Goal: Task Accomplishment & Management: Use online tool/utility

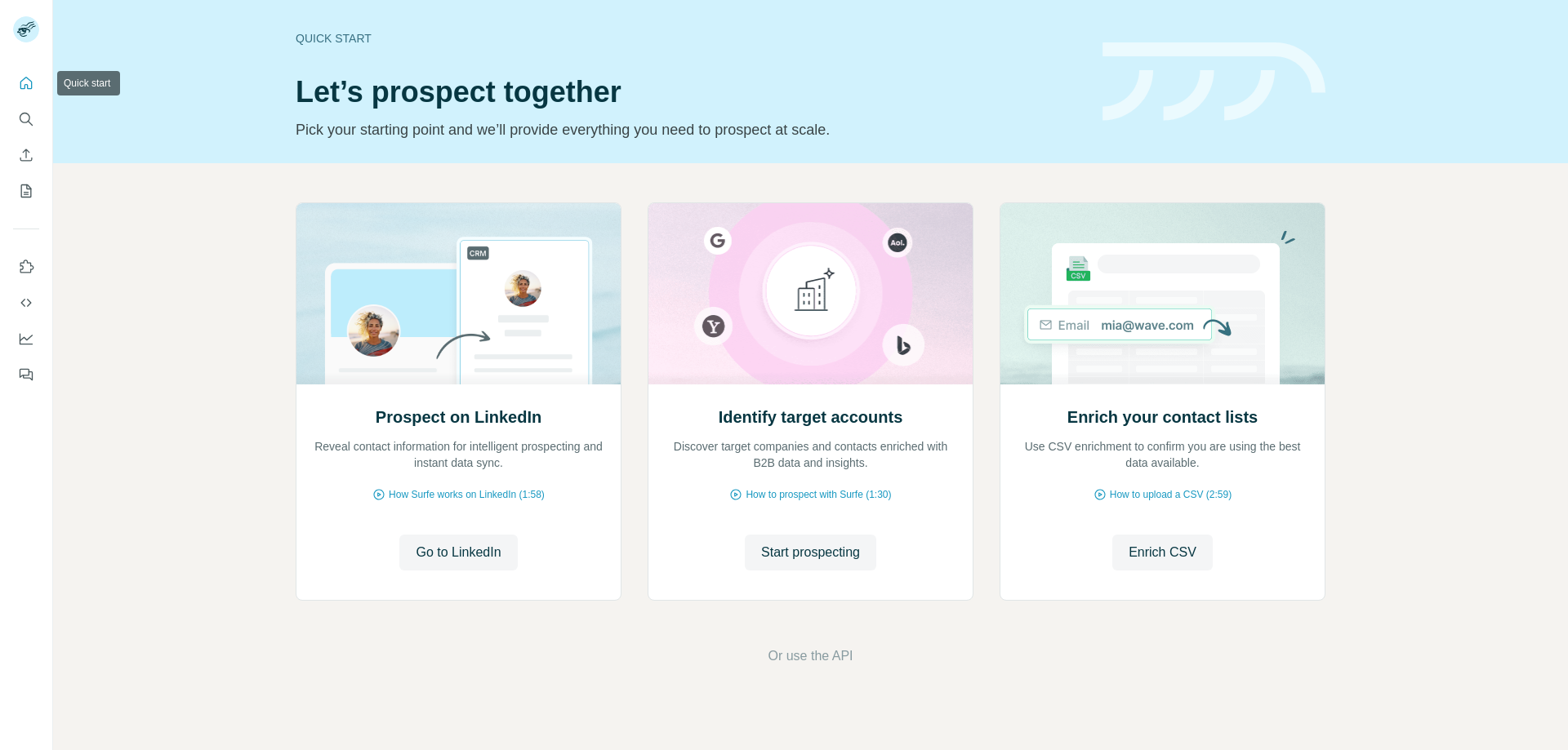
click at [22, 75] on icon "Quick start" at bounding box center [26, 83] width 16 height 16
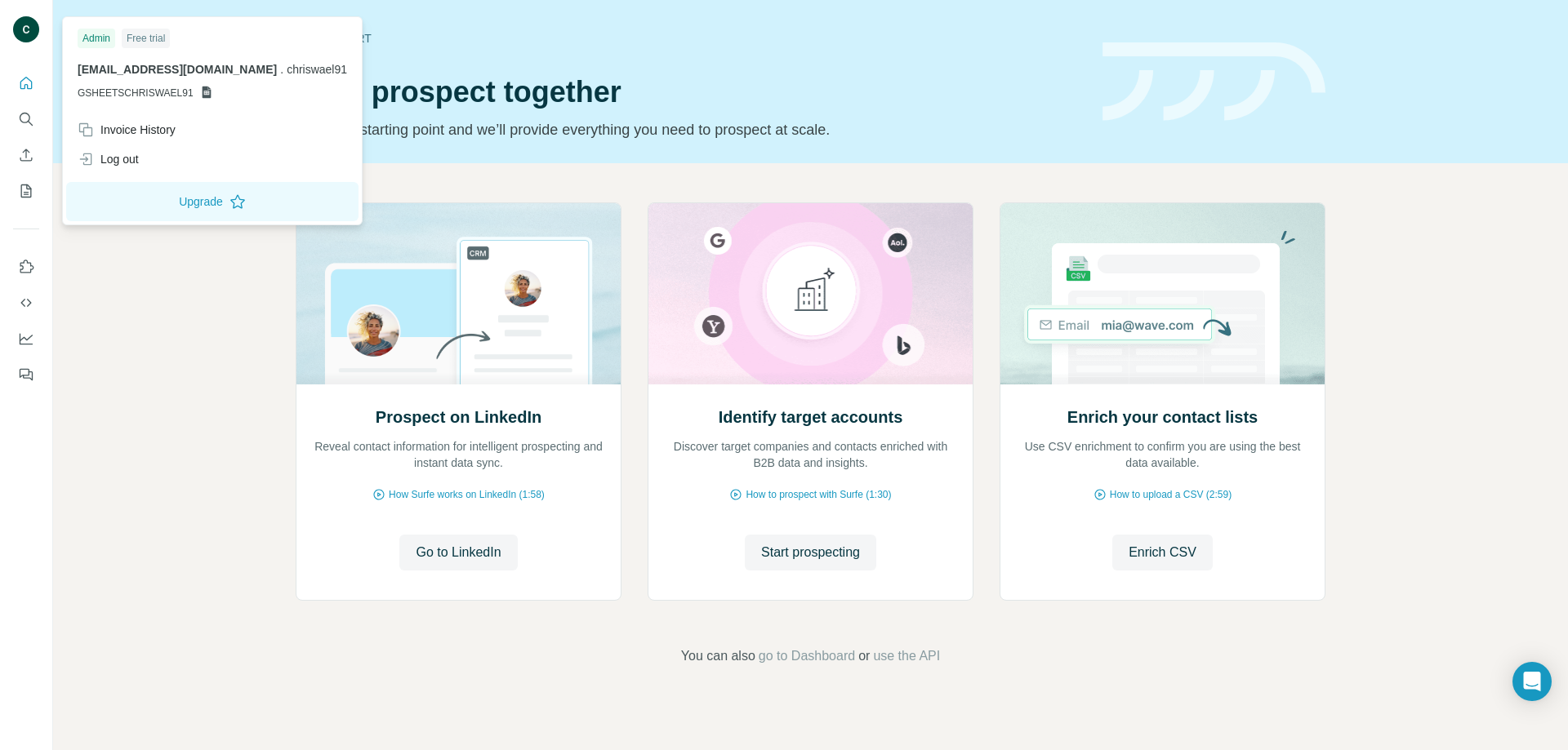
click at [19, 33] on img at bounding box center [26, 29] width 26 height 26
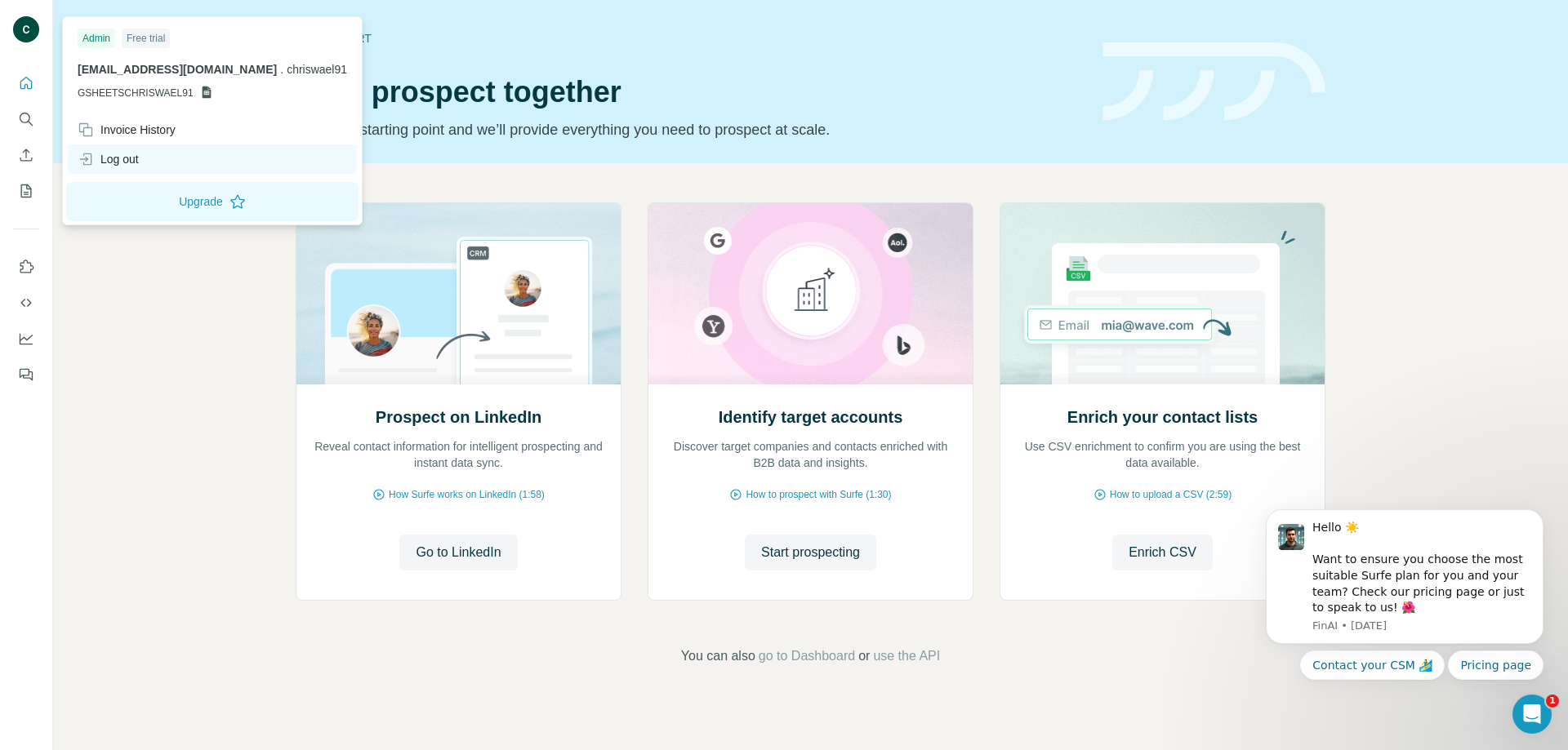
click at [135, 165] on div "Log out" at bounding box center [109, 159] width 62 height 16
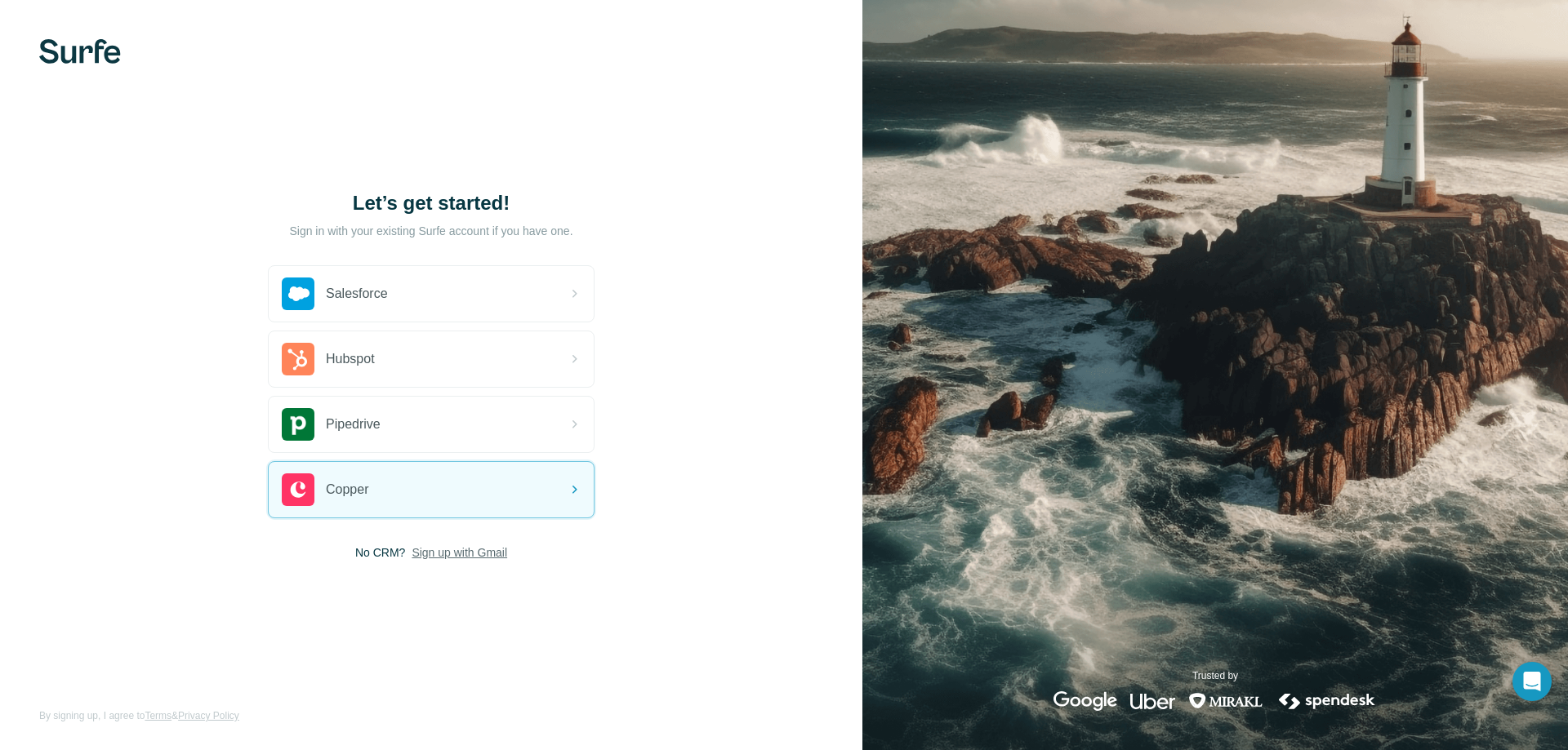
click at [458, 556] on span "Sign up with Gmail" at bounding box center [459, 552] width 95 height 16
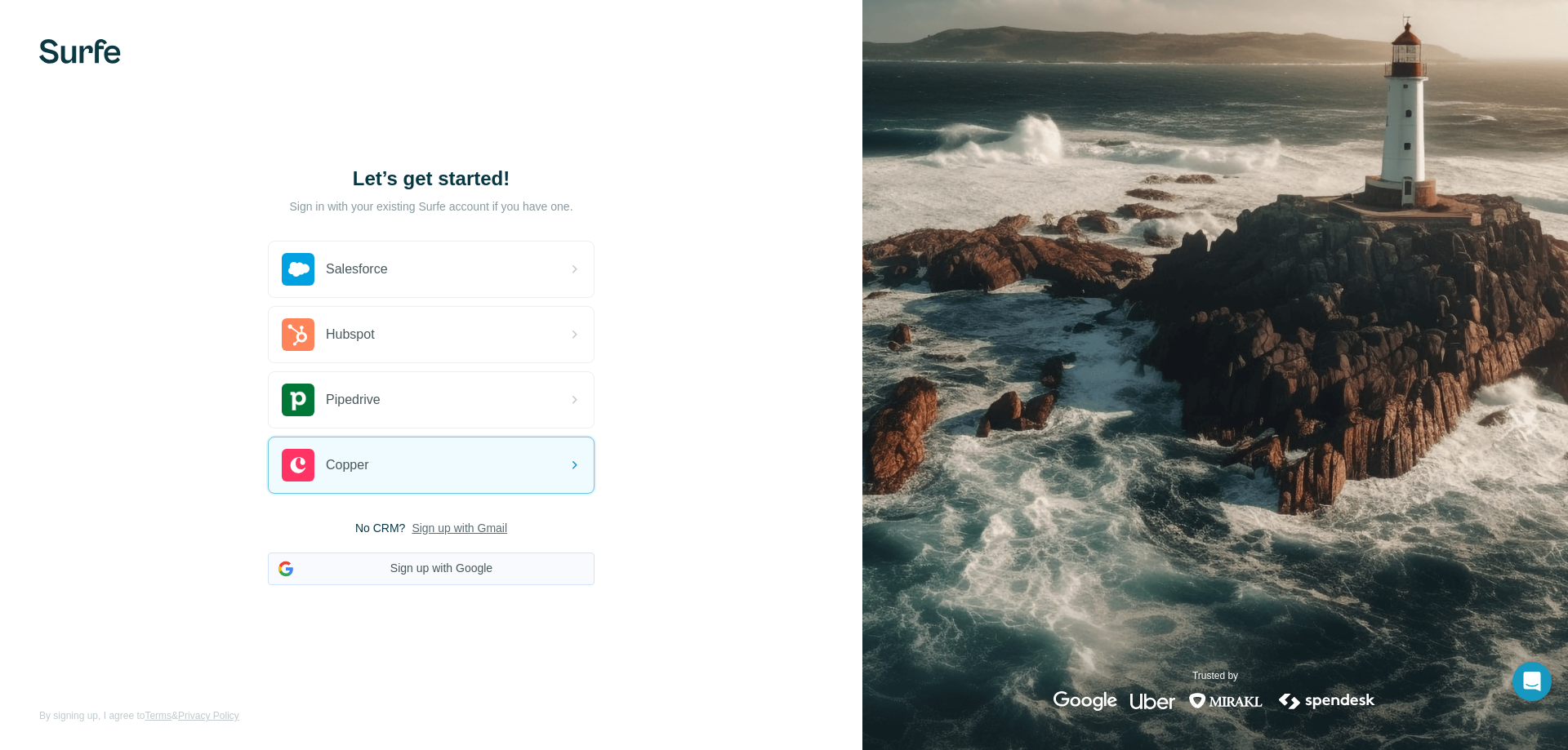
click at [427, 567] on button "Sign up with Google" at bounding box center [432, 569] width 327 height 33
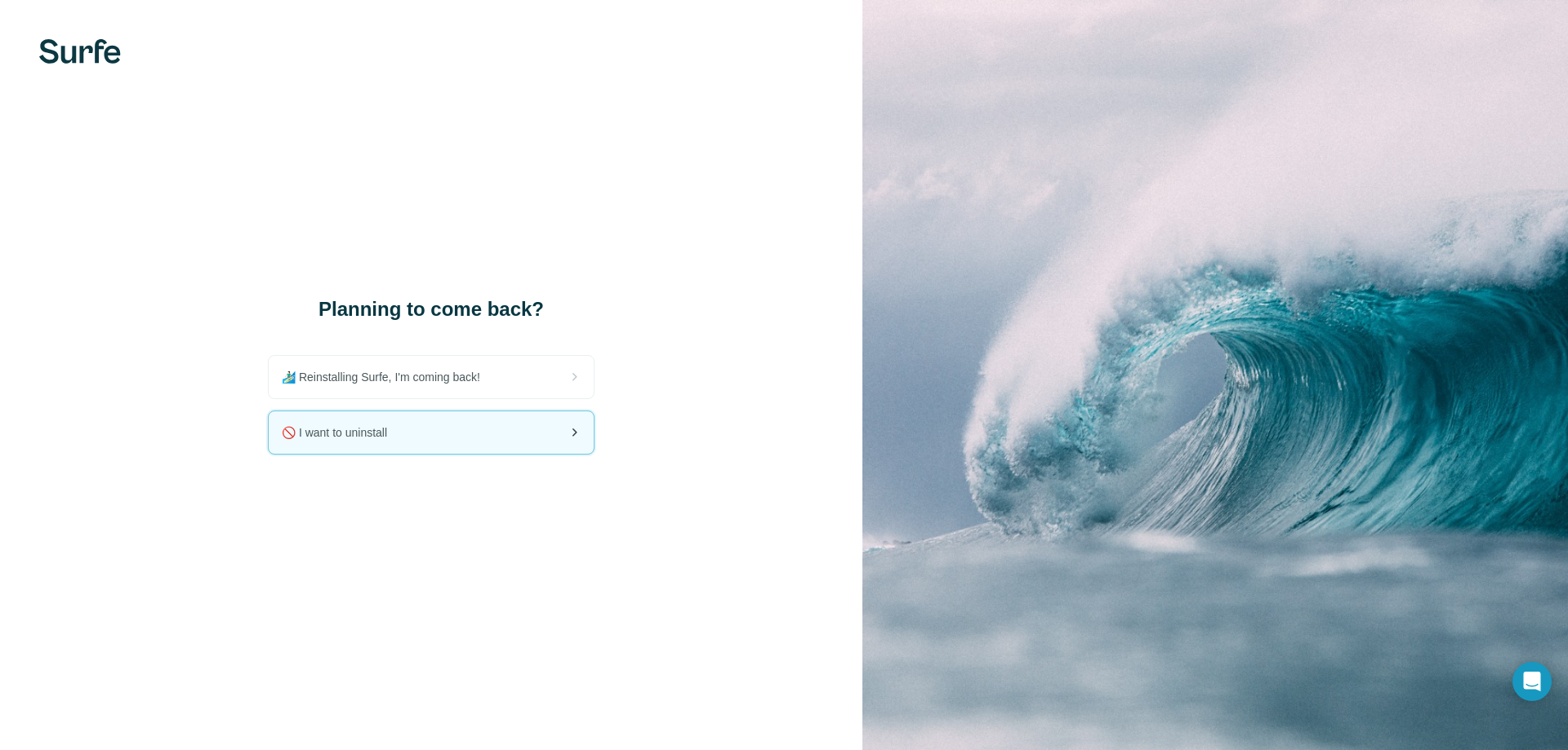
click at [487, 412] on div "🚫 I want to uninstall" at bounding box center [431, 433] width 325 height 42
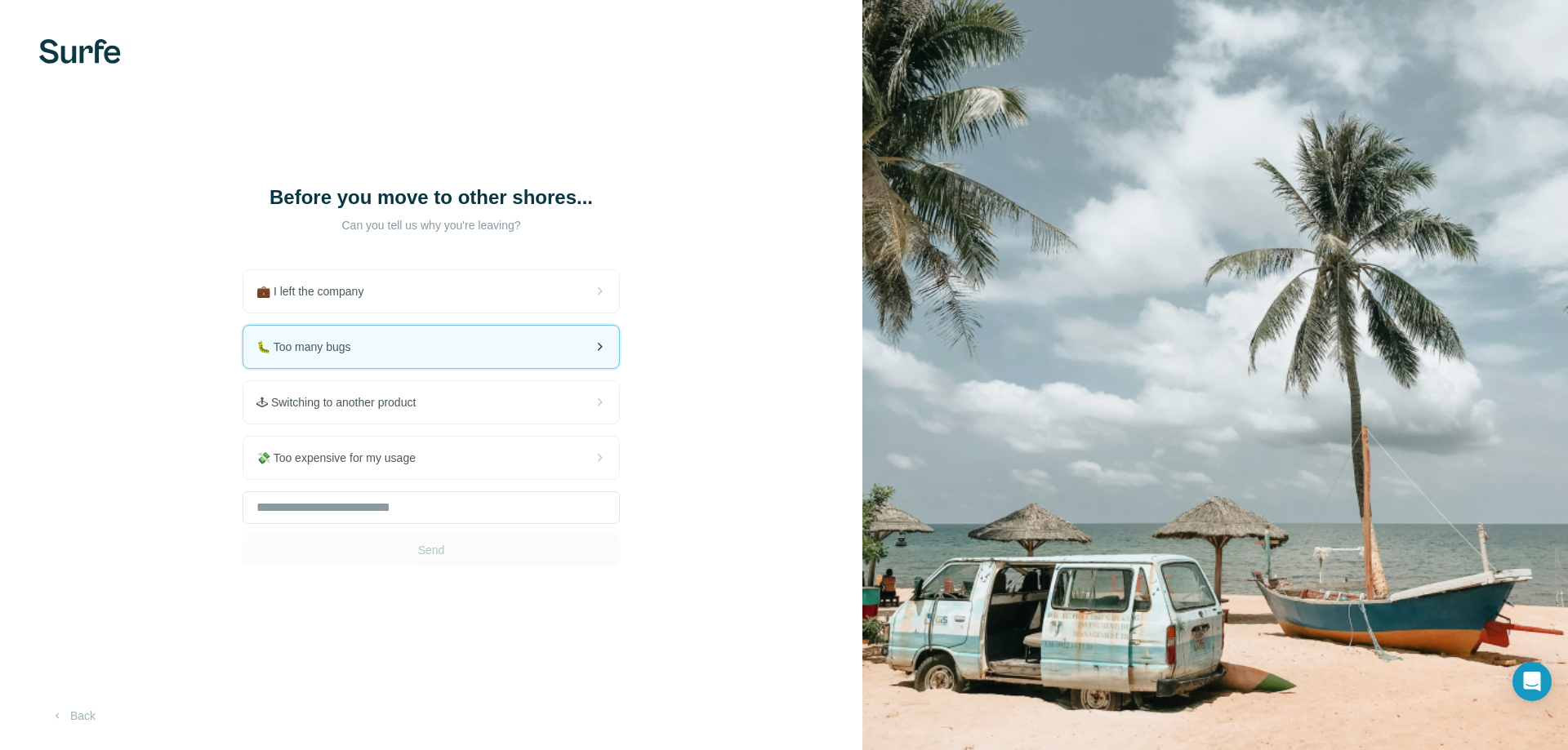
click at [430, 351] on div "🐛 Too many bugs" at bounding box center [431, 347] width 376 height 42
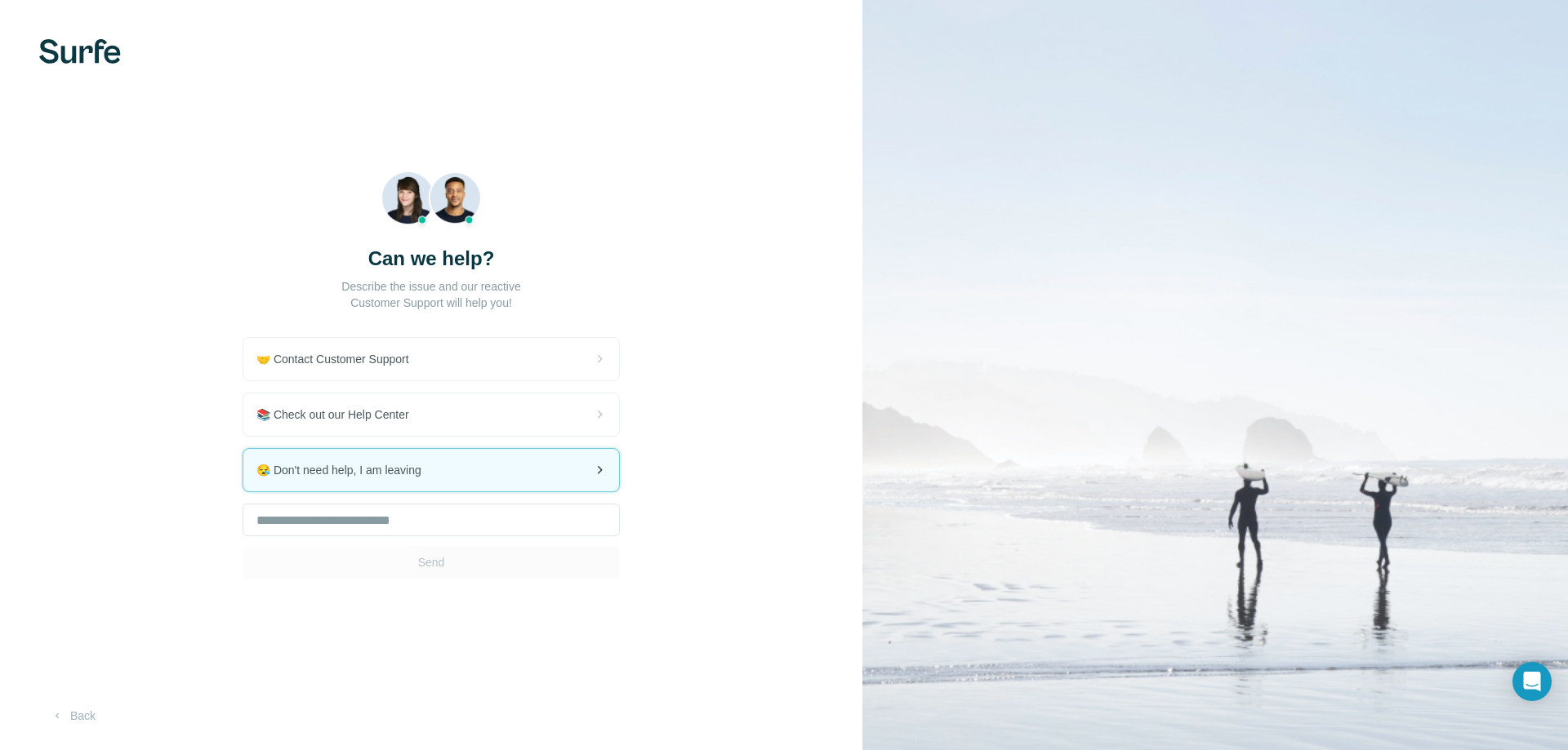
click at [519, 473] on div "😪 Don't need help, I am leaving" at bounding box center [431, 470] width 376 height 42
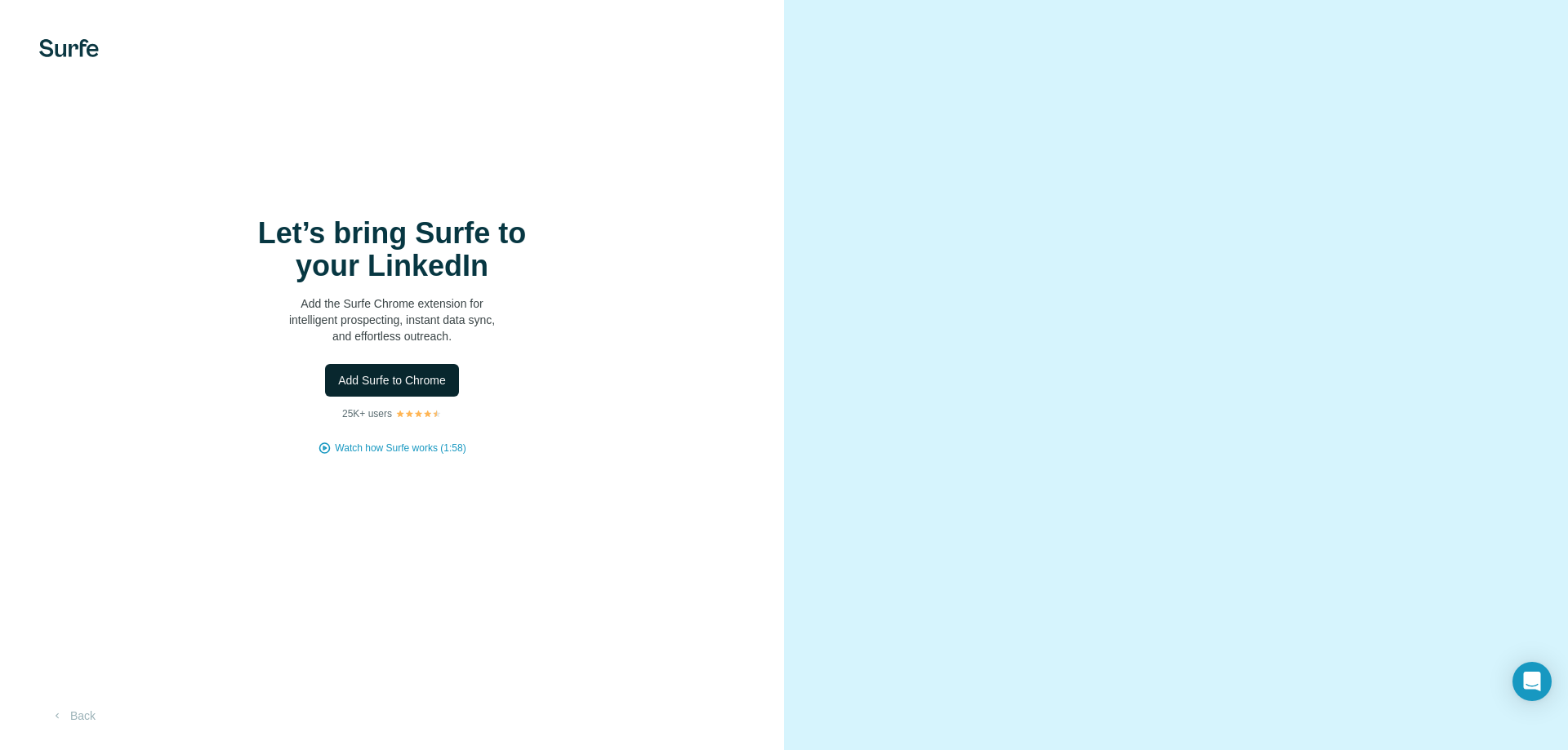
click at [426, 372] on span "Add Surfe to Chrome" at bounding box center [392, 380] width 108 height 16
click at [432, 381] on span "Add Surfe to Chrome" at bounding box center [392, 380] width 108 height 16
